Goal: Task Accomplishment & Management: Complete application form

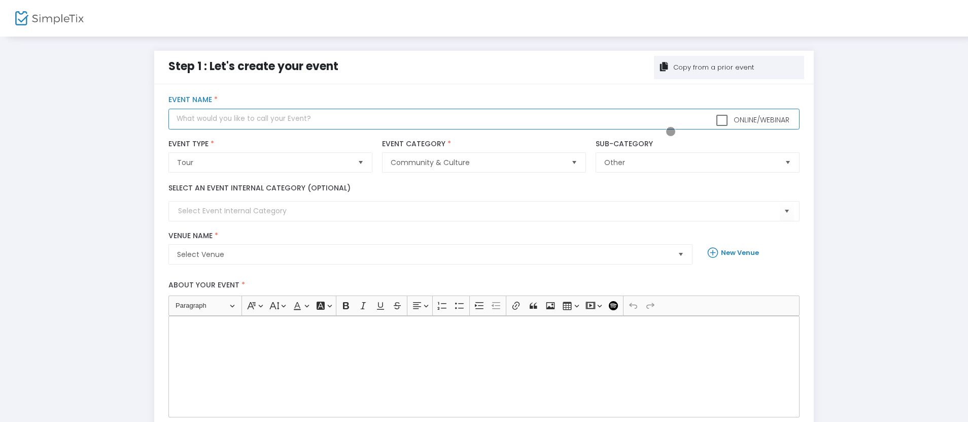
click at [484, 119] on input "text" at bounding box center [483, 119] width 631 height 21
type input "Happy Hour at the [PERSON_NAME]: Stitch and Sip"
click at [484, 366] on div "Rich Text Editor, main" at bounding box center [483, 366] width 631 height 101
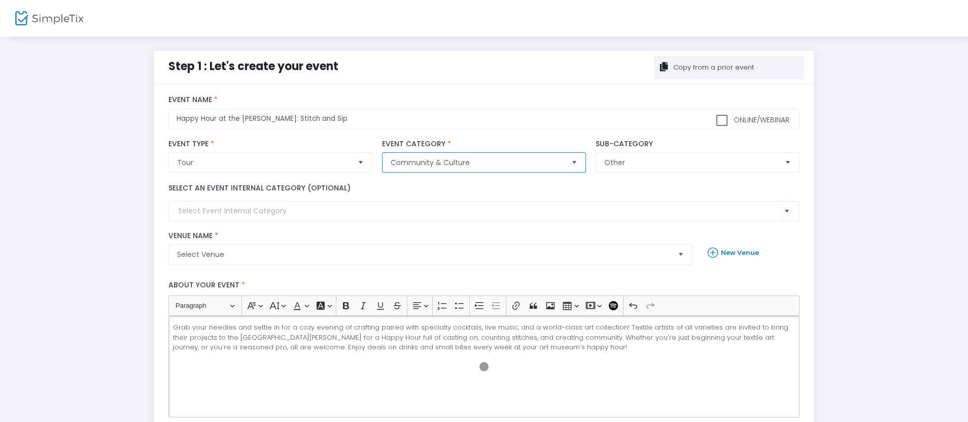
click at [477, 162] on span "Community & Culture" at bounding box center [477, 162] width 172 height 10
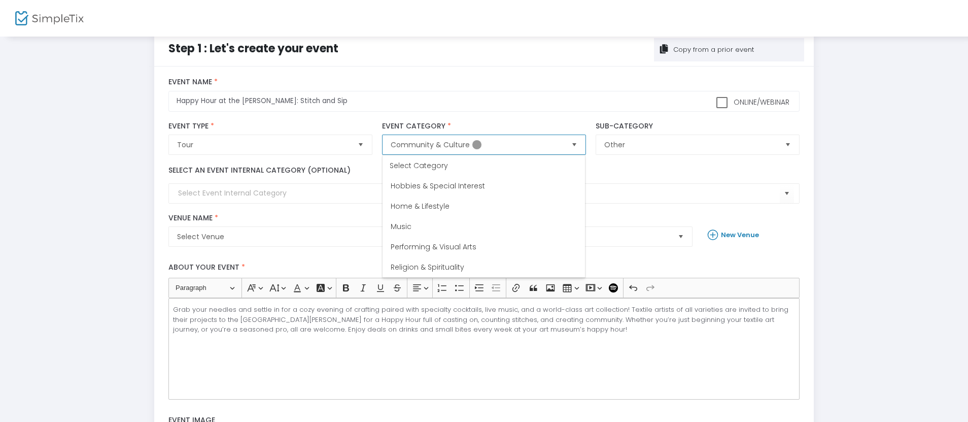
scroll to position [33, 0]
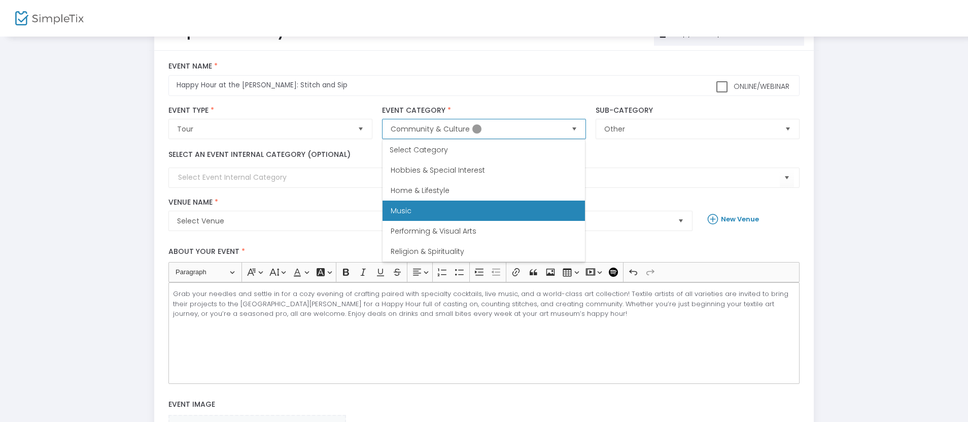
click at [401, 211] on span "Music" at bounding box center [401, 211] width 21 height 10
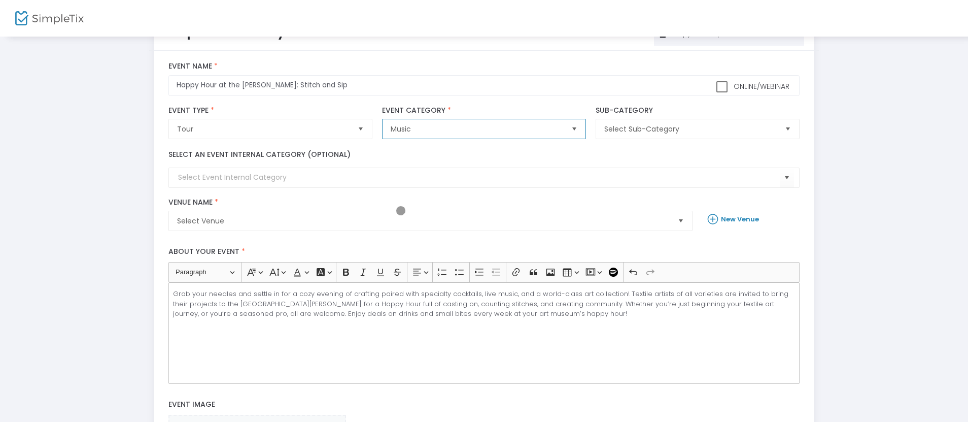
scroll to position [44, 0]
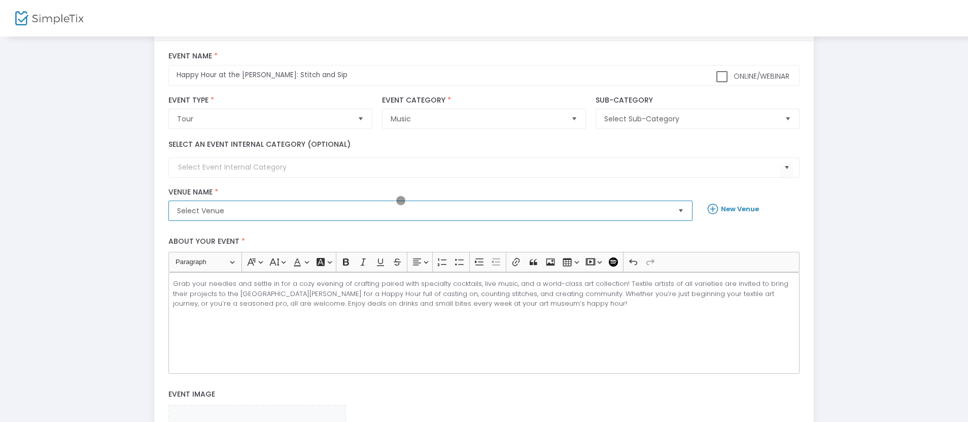
click at [423, 211] on span "Select Venue" at bounding box center [423, 211] width 493 height 10
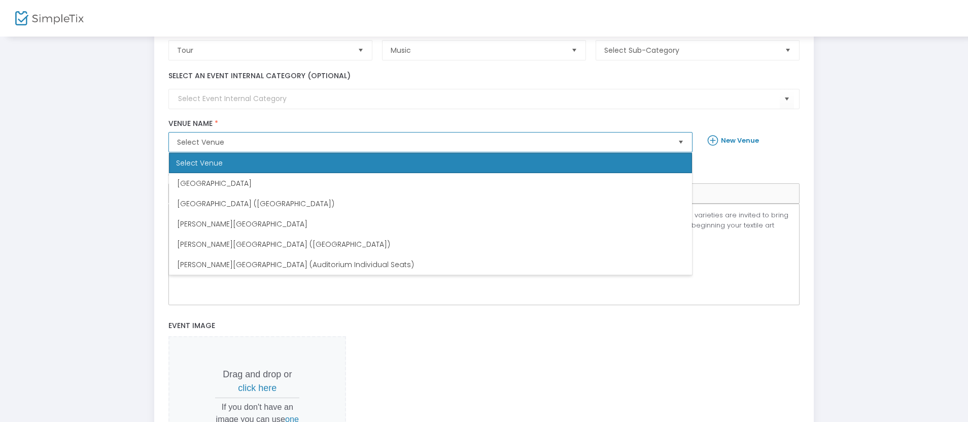
scroll to position [125, 0]
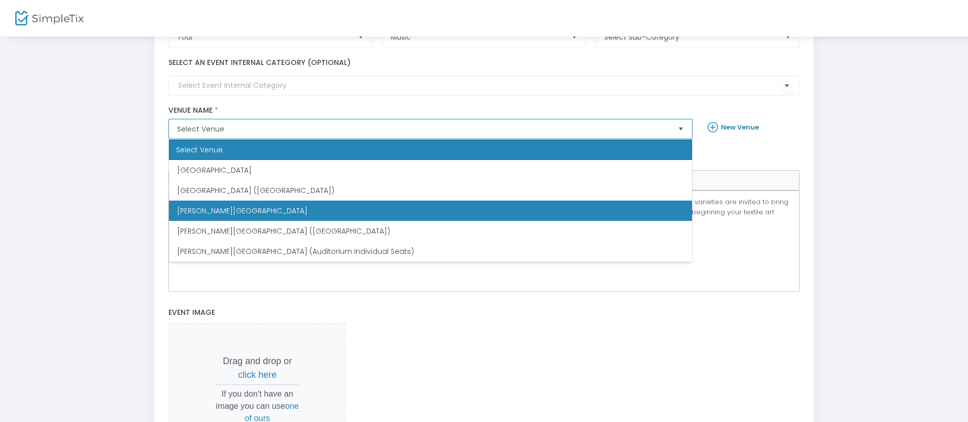
click at [232, 211] on span "[PERSON_NAME][GEOGRAPHIC_DATA]" at bounding box center [242, 211] width 130 height 10
